Goal: Information Seeking & Learning: Check status

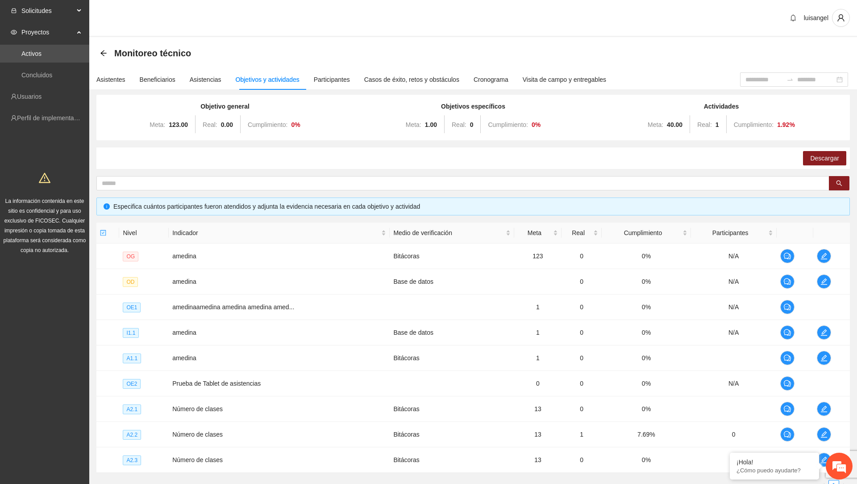
click at [62, 13] on span "Solicitudes" at bounding box center [47, 11] width 53 height 18
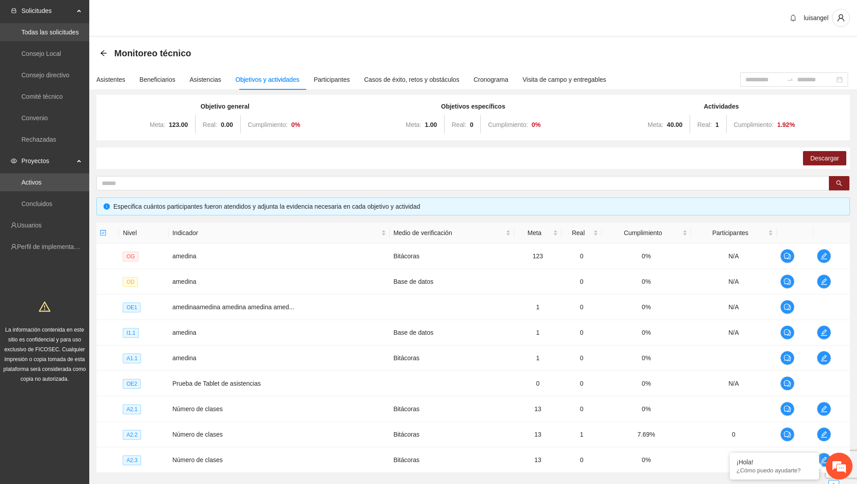
click at [69, 36] on link "Todas las solicitudes" at bounding box center [49, 32] width 57 height 7
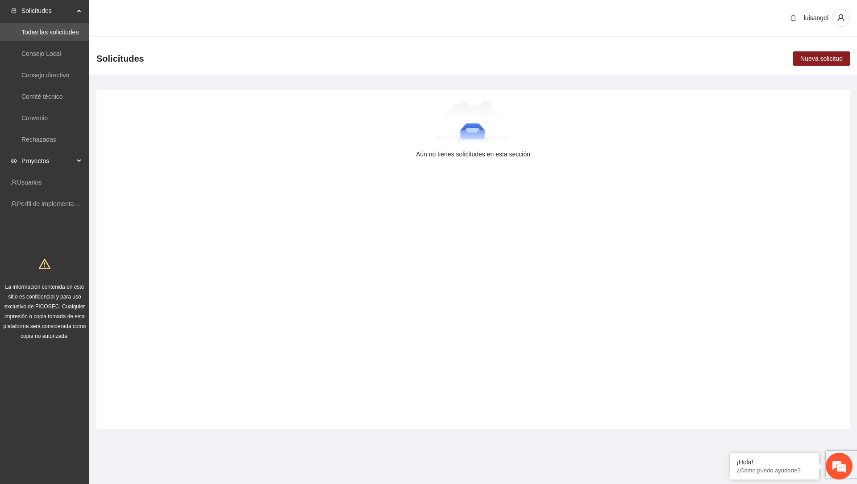
click at [37, 161] on span "Proyectos" at bounding box center [47, 161] width 53 height 18
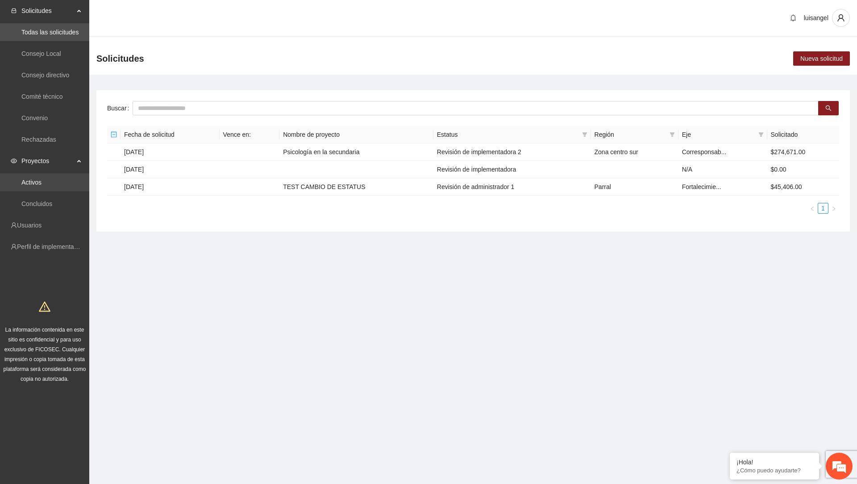
click at [33, 186] on link "Activos" at bounding box center [31, 182] width 20 height 7
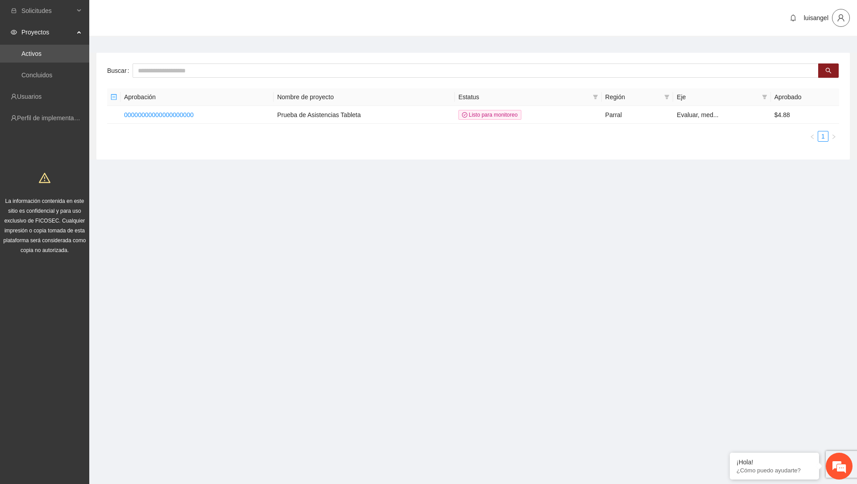
click at [841, 19] on icon "user" at bounding box center [841, 18] width 8 height 8
click at [823, 42] on span "Cambio de Télefono" at bounding box center [816, 38] width 56 height 10
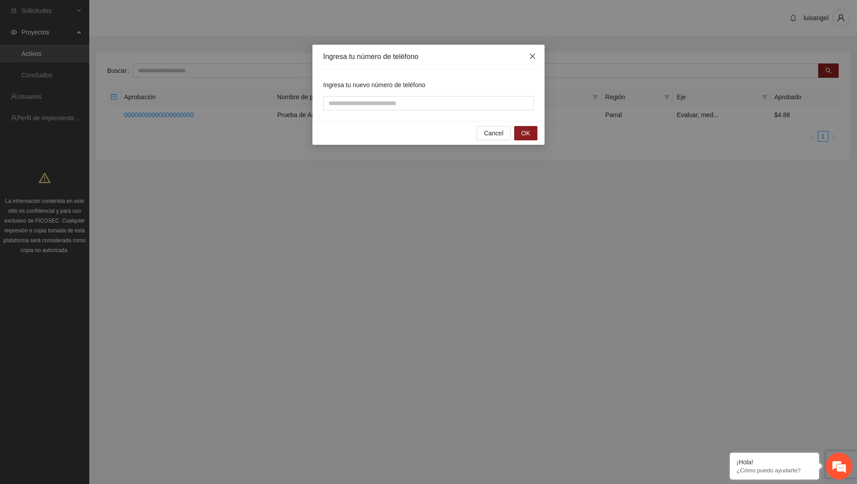
click at [536, 56] on icon "close" at bounding box center [532, 56] width 7 height 7
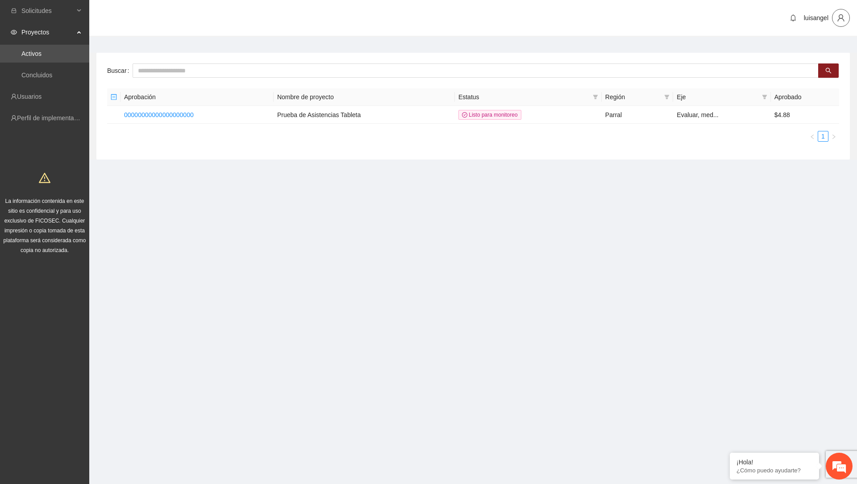
click at [843, 20] on icon "user" at bounding box center [841, 18] width 8 height 8
click at [806, 50] on span "Cerrar sesión" at bounding box center [816, 52] width 56 height 10
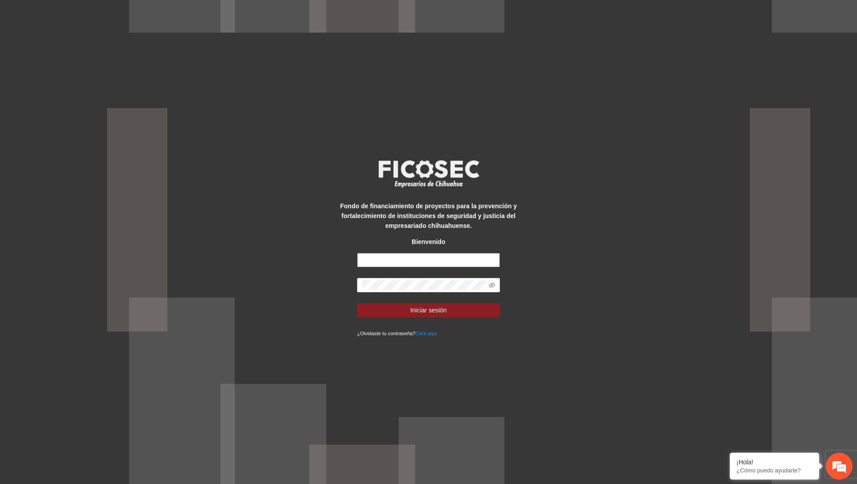
click at [452, 261] on input "text" at bounding box center [428, 260] width 143 height 14
type input "**********"
click at [443, 258] on input "**********" at bounding box center [428, 260] width 143 height 14
click at [433, 306] on span "Iniciar sesión" at bounding box center [428, 310] width 37 height 10
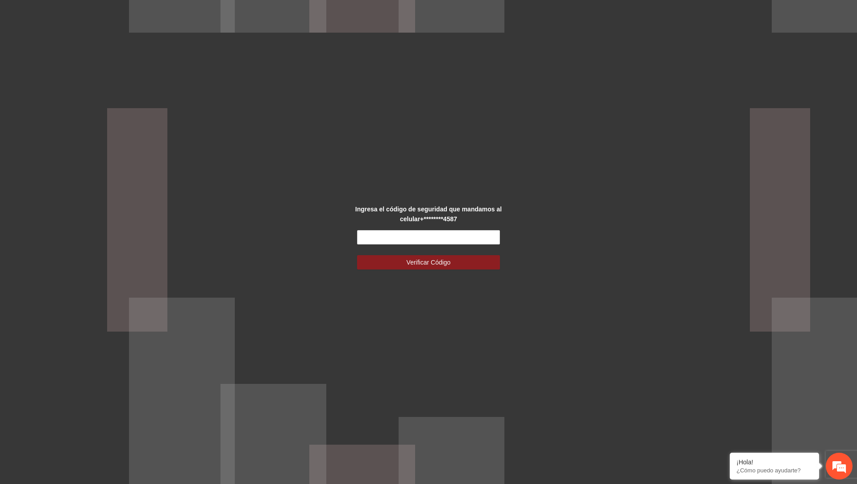
click at [425, 244] on form "Verificar Código" at bounding box center [428, 249] width 143 height 39
click at [425, 238] on input "text" at bounding box center [428, 237] width 143 height 14
type input "******"
click at [357, 255] on button "Verificar Código" at bounding box center [428, 262] width 143 height 14
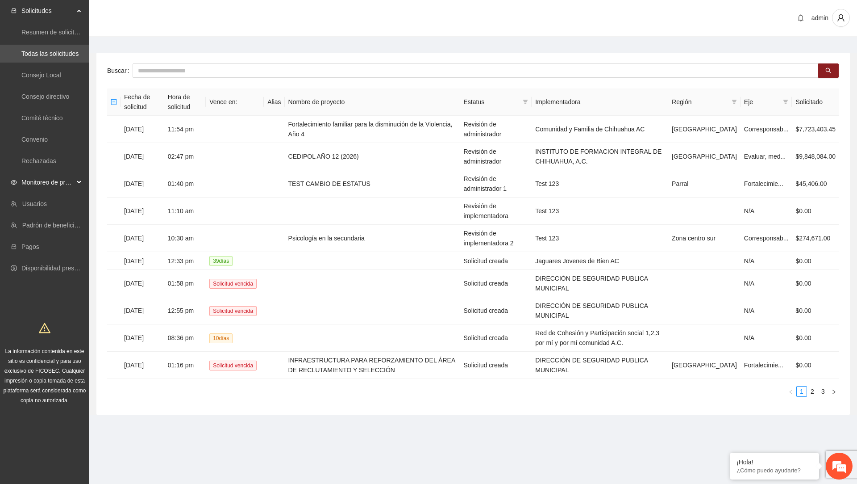
click at [58, 183] on span "Monitoreo de proyectos" at bounding box center [47, 182] width 53 height 18
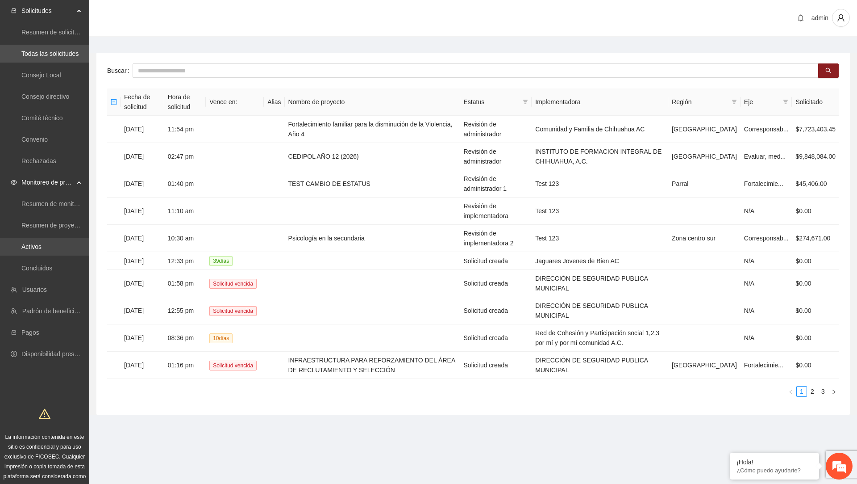
click at [42, 243] on link "Activos" at bounding box center [31, 246] width 20 height 7
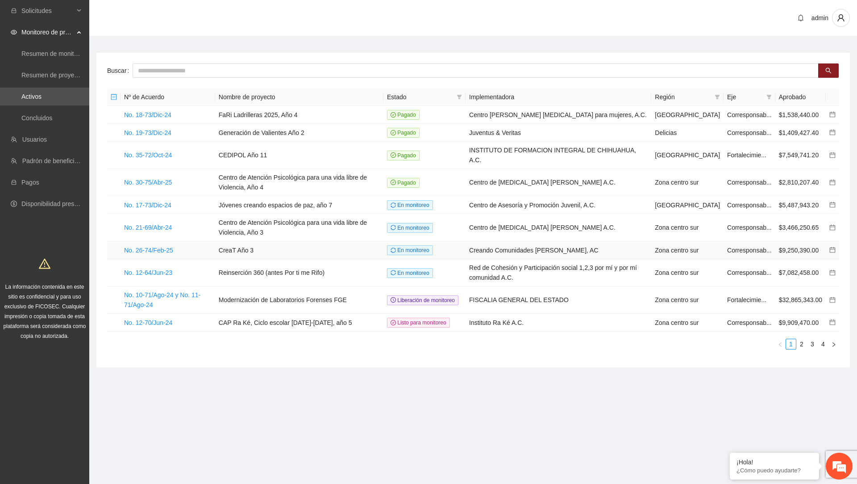
click at [411, 245] on span "En monitoreo" at bounding box center [410, 250] width 46 height 10
click at [834, 246] on icon "calendar" at bounding box center [833, 249] width 6 height 6
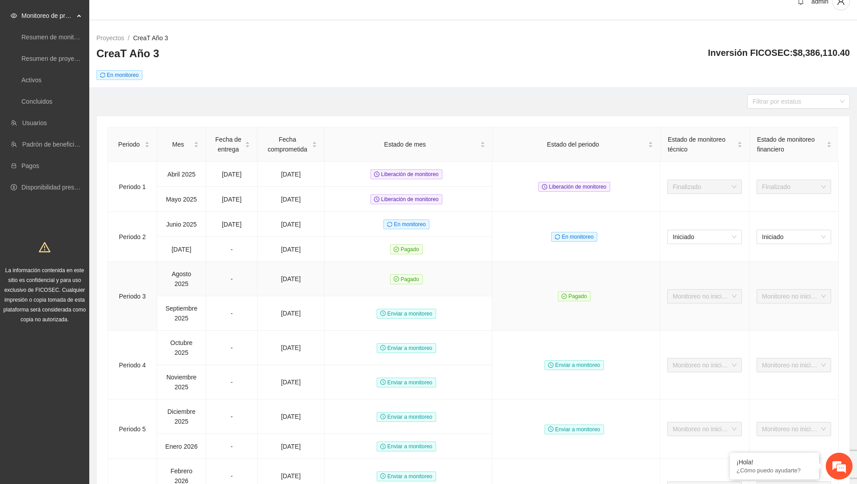
scroll to position [19, 0]
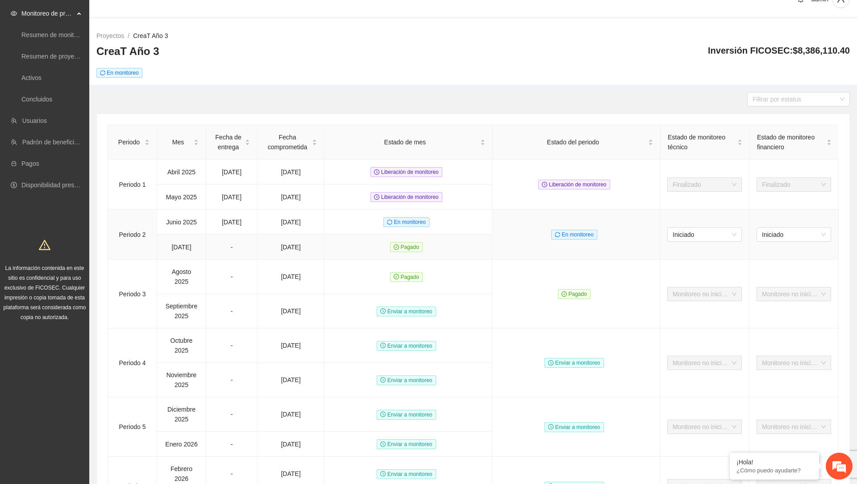
click at [406, 244] on span "Pagado" at bounding box center [406, 247] width 33 height 10
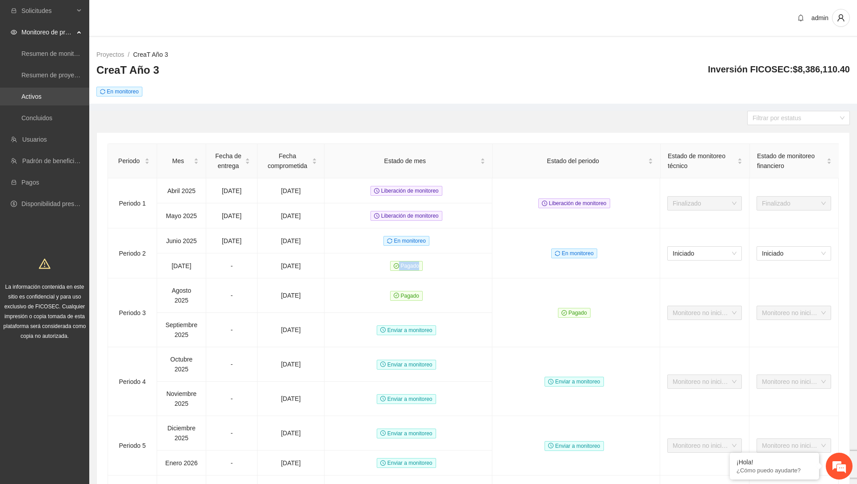
click at [42, 94] on link "Activos" at bounding box center [31, 96] width 20 height 7
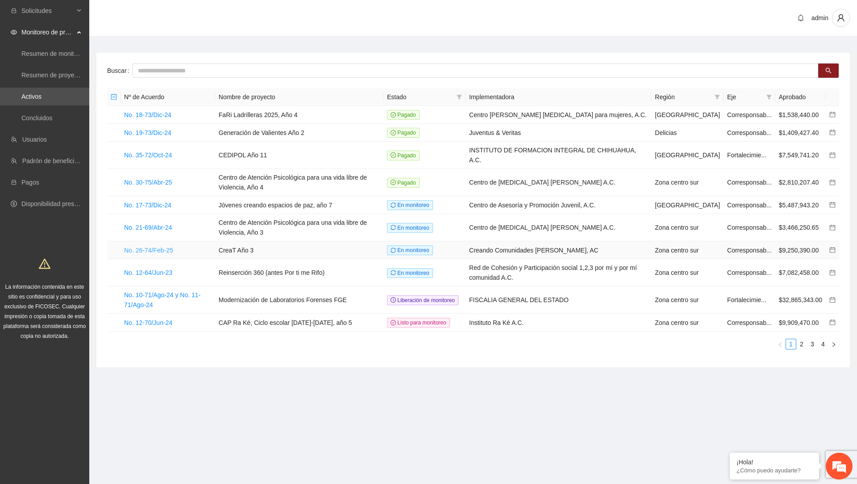
click at [173, 246] on link "No. 26-74/Feb-25" at bounding box center [148, 249] width 49 height 7
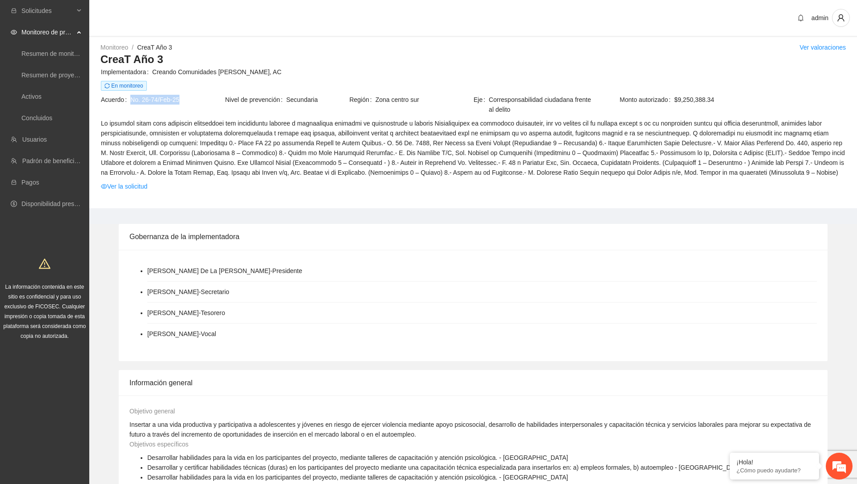
drag, startPoint x: 131, startPoint y: 100, endPoint x: 185, endPoint y: 102, distance: 54.1
click at [185, 102] on span "No. 26-74/Feb-25" at bounding box center [177, 100] width 94 height 10
copy span "No. 26-74/Feb-25"
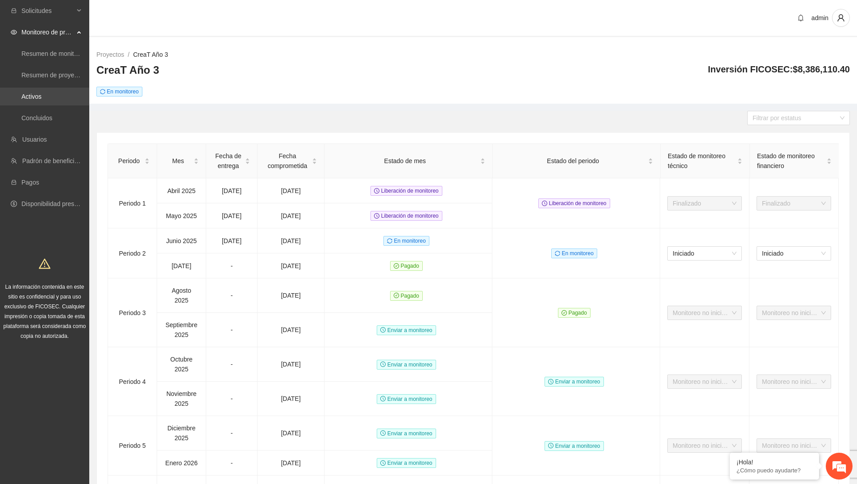
click at [42, 100] on link "Activos" at bounding box center [31, 96] width 20 height 7
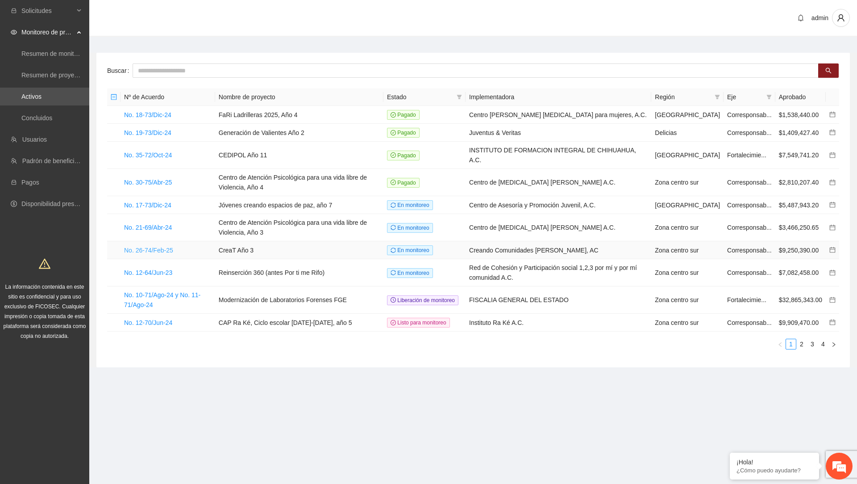
click at [160, 246] on link "No. 26-74/Feb-25" at bounding box center [148, 249] width 49 height 7
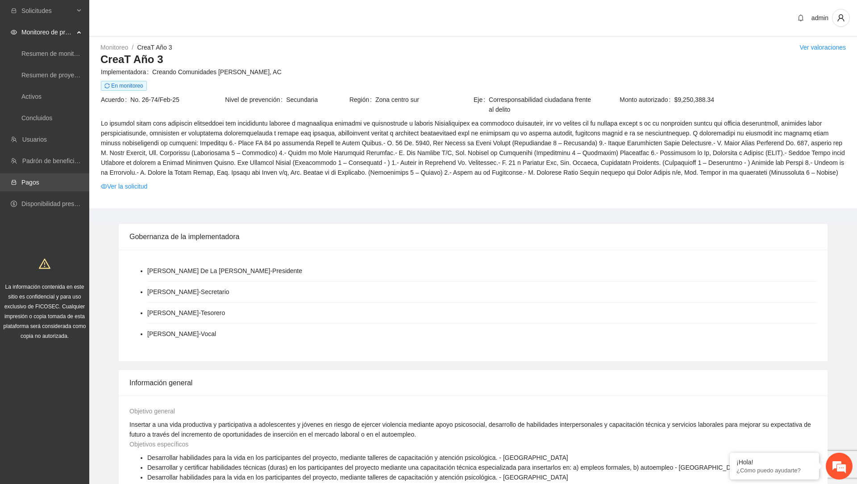
click at [33, 180] on link "Pagos" at bounding box center [30, 182] width 18 height 7
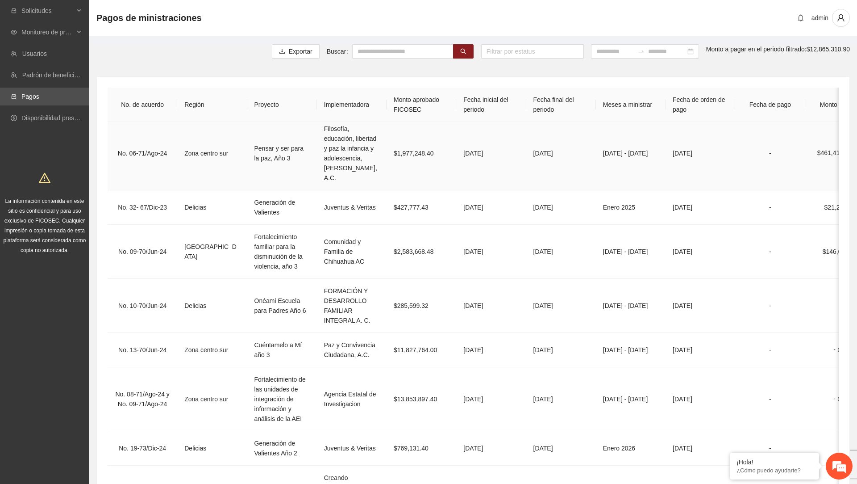
scroll to position [174, 0]
click at [356, 51] on input "text" at bounding box center [402, 51] width 101 height 14
paste input "**********"
type input "**********"
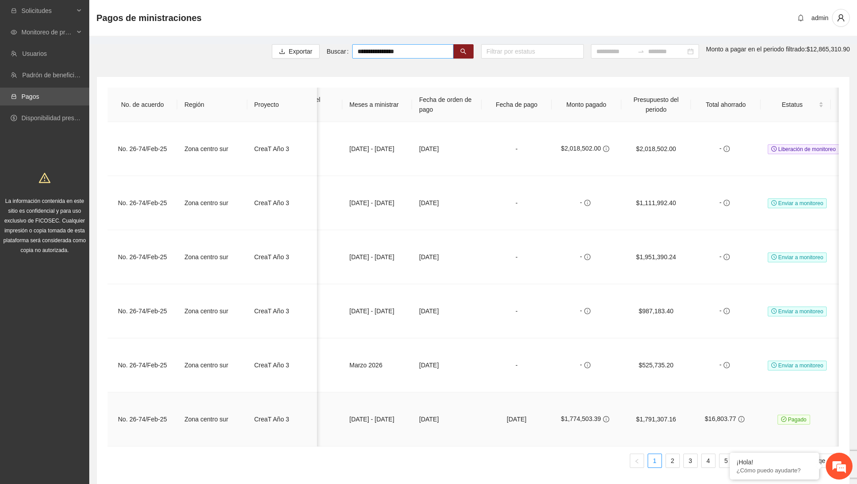
scroll to position [0, 261]
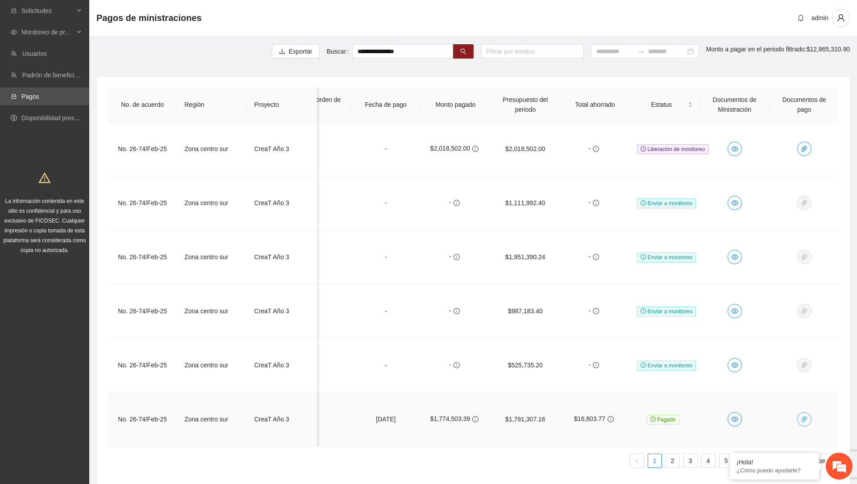
click at [804, 415] on icon "paper-clip" at bounding box center [804, 418] width 7 height 7
click at [595, 392] on td "$16,803.77" at bounding box center [595, 419] width 70 height 54
click at [735, 415] on icon "eye" at bounding box center [734, 418] width 7 height 7
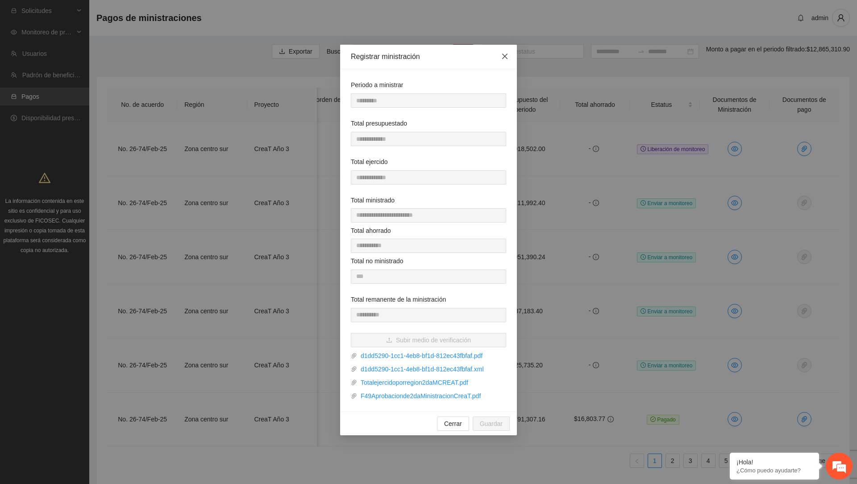
click at [503, 58] on icon "close" at bounding box center [504, 56] width 5 height 5
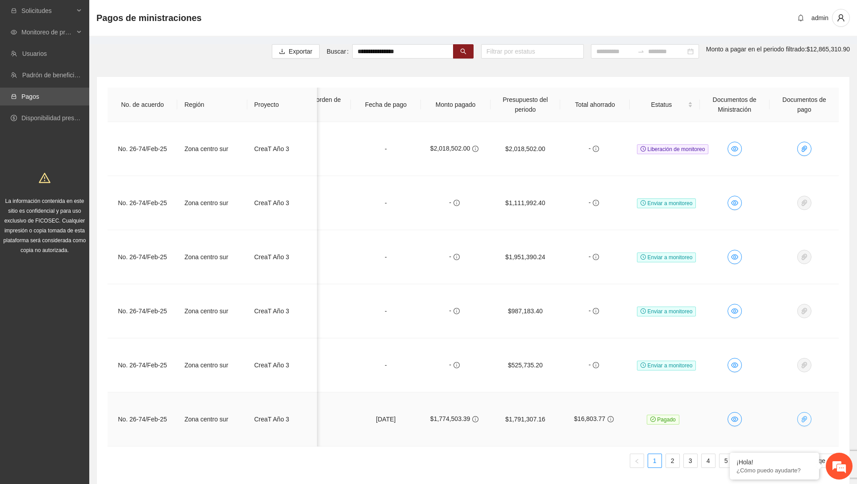
click at [801, 415] on icon "paper-clip" at bounding box center [804, 418] width 7 height 7
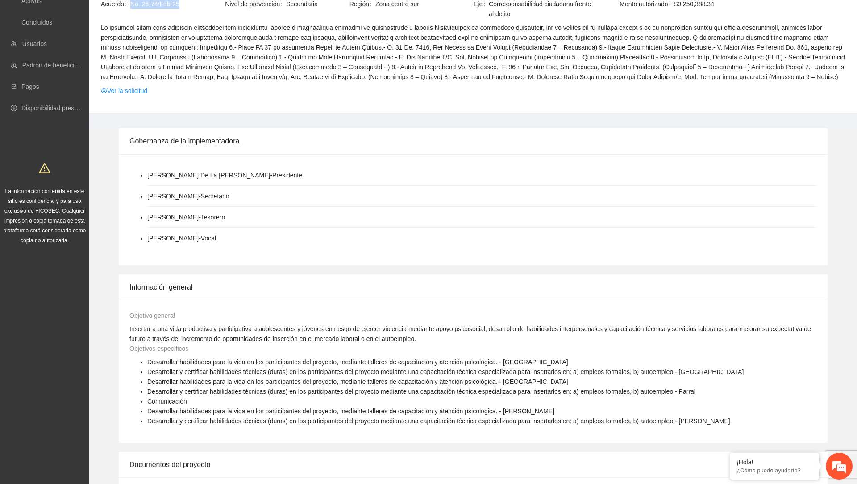
scroll to position [98, 0]
